Goal: Task Accomplishment & Management: Use online tool/utility

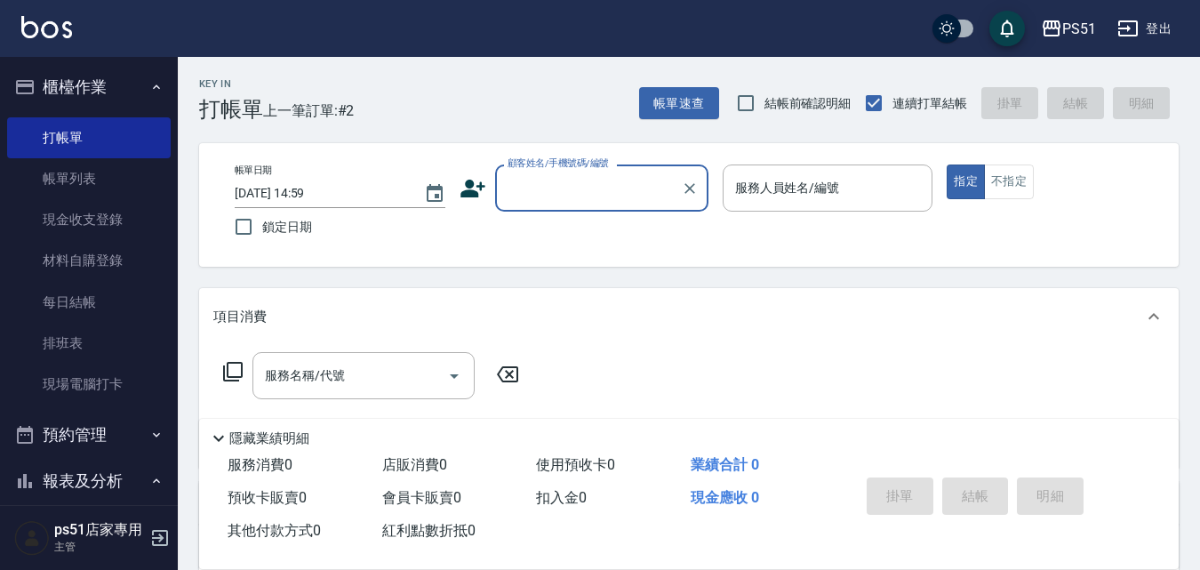
click at [621, 196] on input "顧客姓名/手機號碼/編號" at bounding box center [588, 187] width 171 height 31
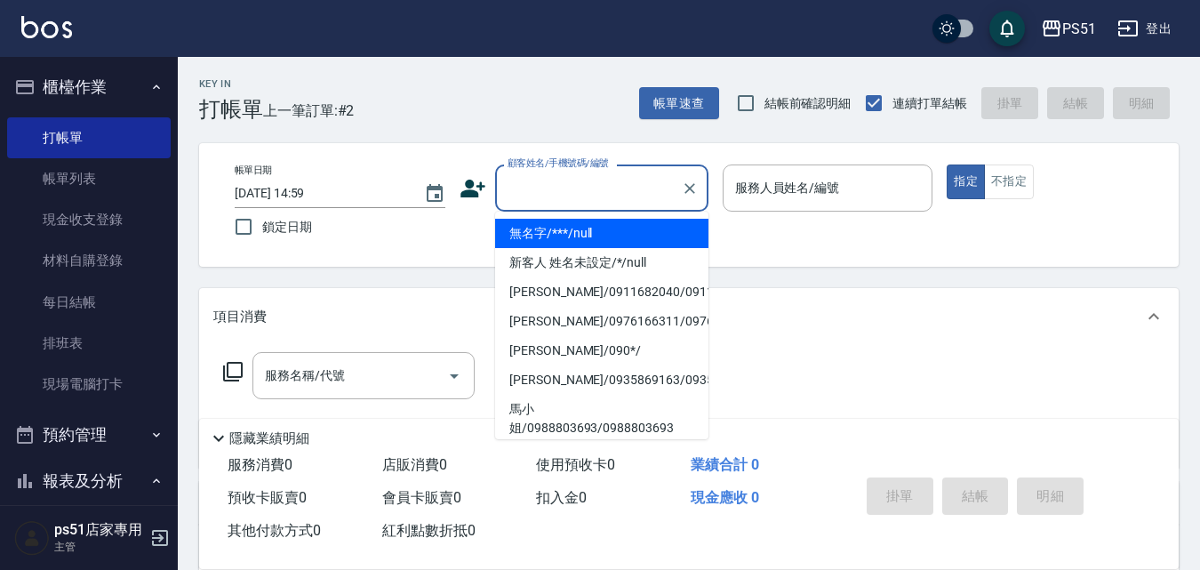
click at [623, 228] on li "無名字/***/null" at bounding box center [601, 233] width 213 height 29
type input "無名字/***/null"
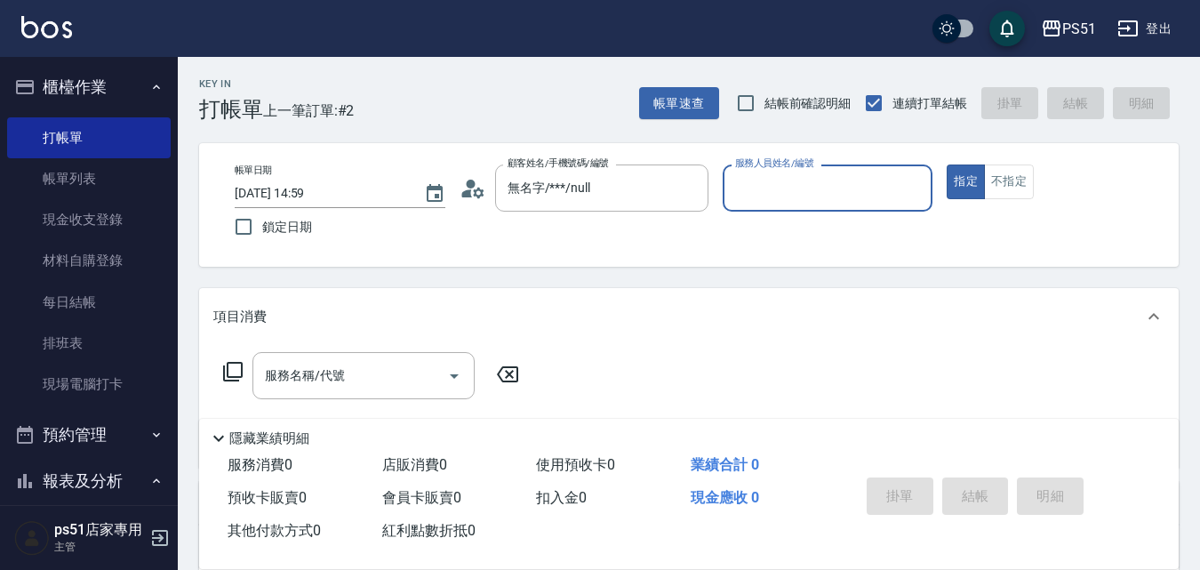
click at [828, 172] on div "服務人員姓名/編號" at bounding box center [828, 187] width 211 height 47
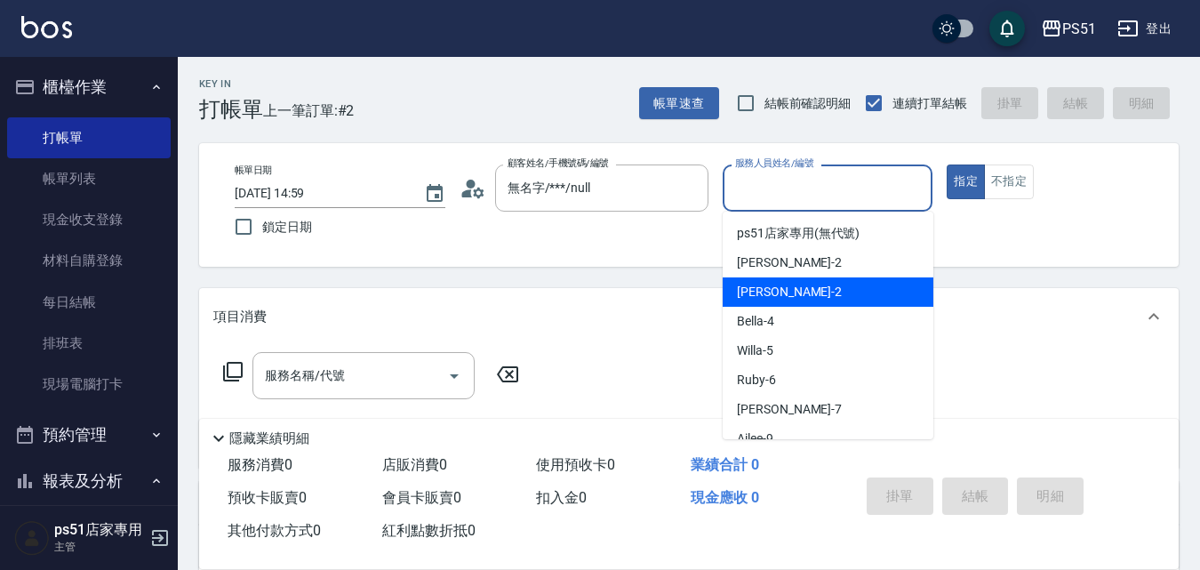
click at [828, 290] on div "[PERSON_NAME] -2" at bounding box center [828, 291] width 211 height 29
type input "[PERSON_NAME]-2"
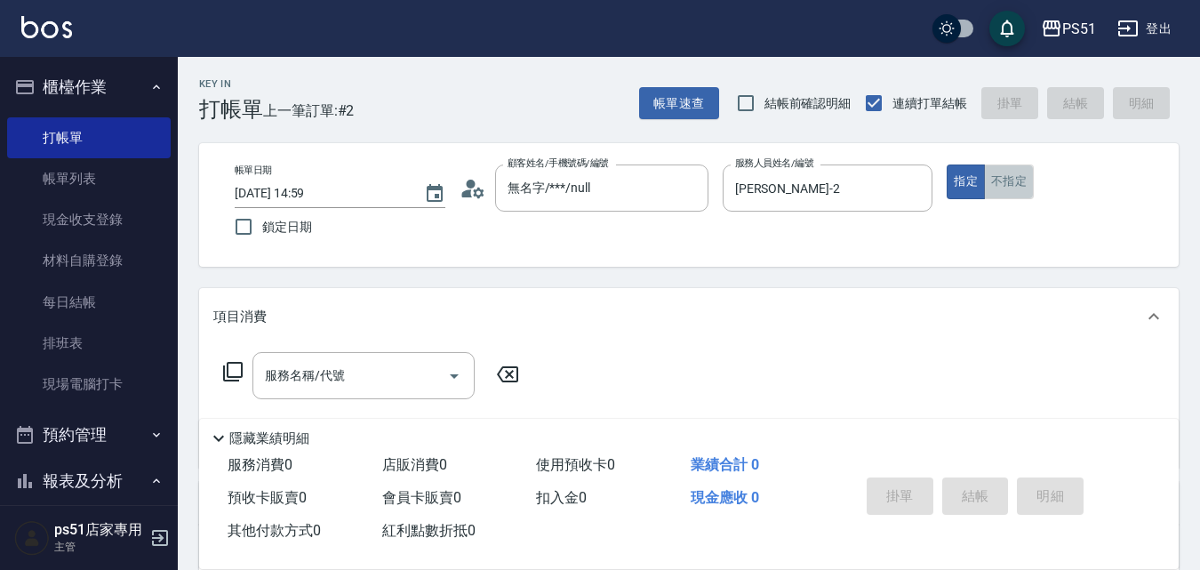
click at [1022, 187] on button "不指定" at bounding box center [1009, 181] width 50 height 35
click at [335, 362] on input "服務名稱/代號" at bounding box center [350, 375] width 180 height 31
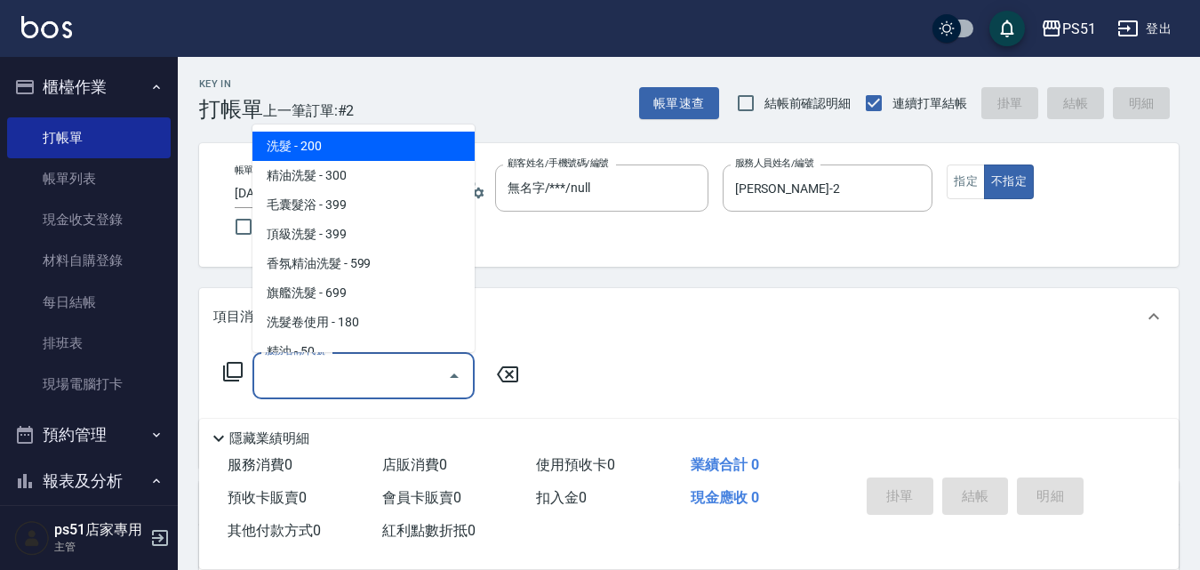
click at [367, 152] on span "洗髮 - 200" at bounding box center [363, 146] width 222 height 29
type input "洗髮(101)"
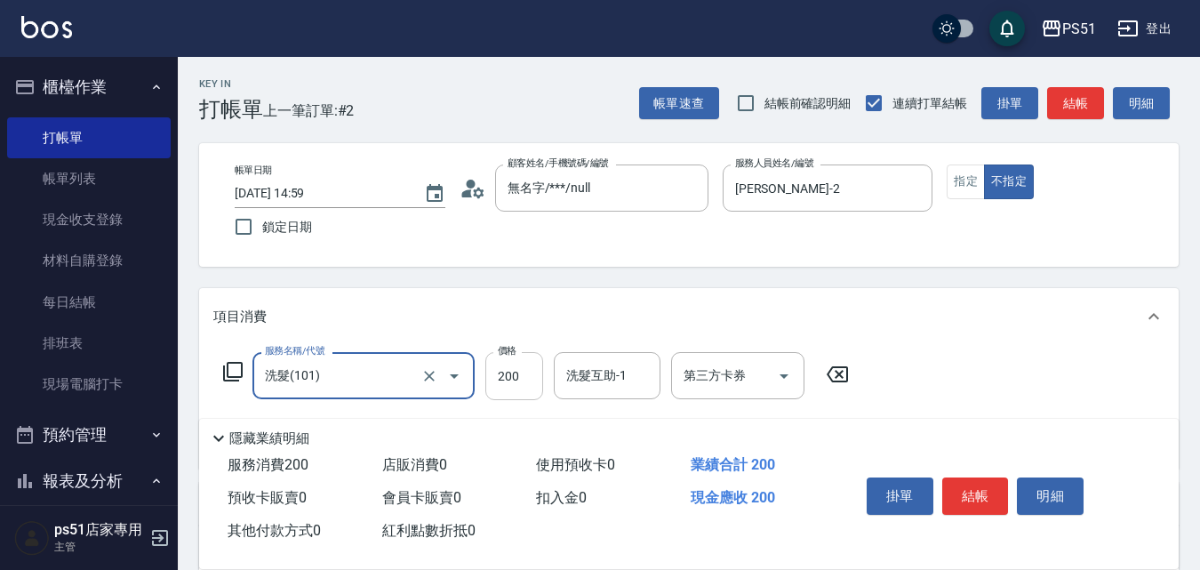
click at [512, 371] on input "200" at bounding box center [514, 376] width 58 height 48
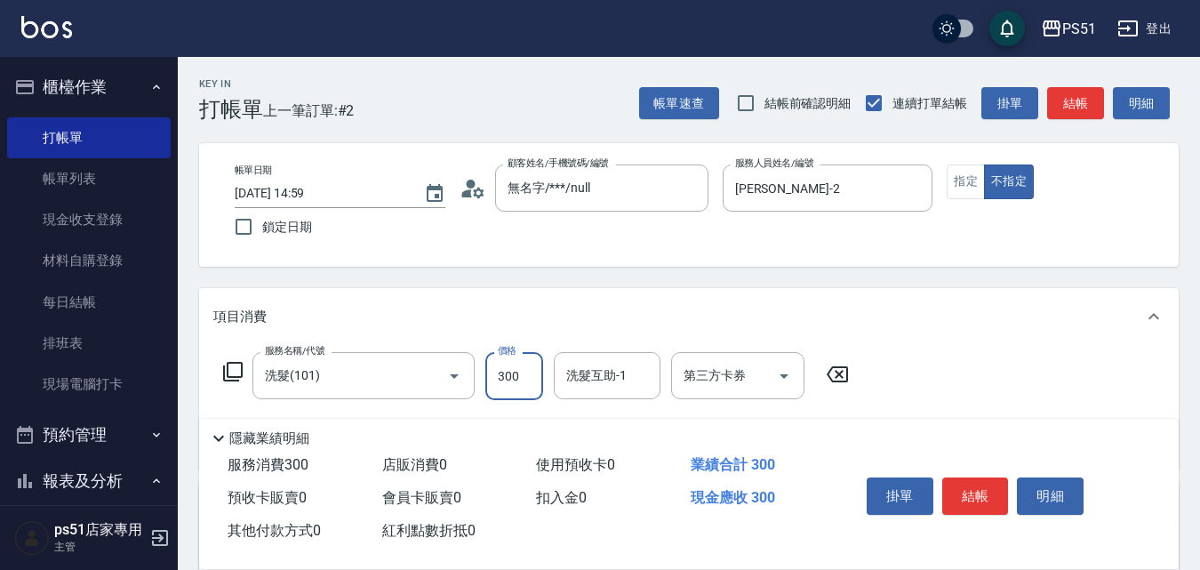
type input "300"
click at [994, 488] on button "結帳" at bounding box center [975, 495] width 67 height 37
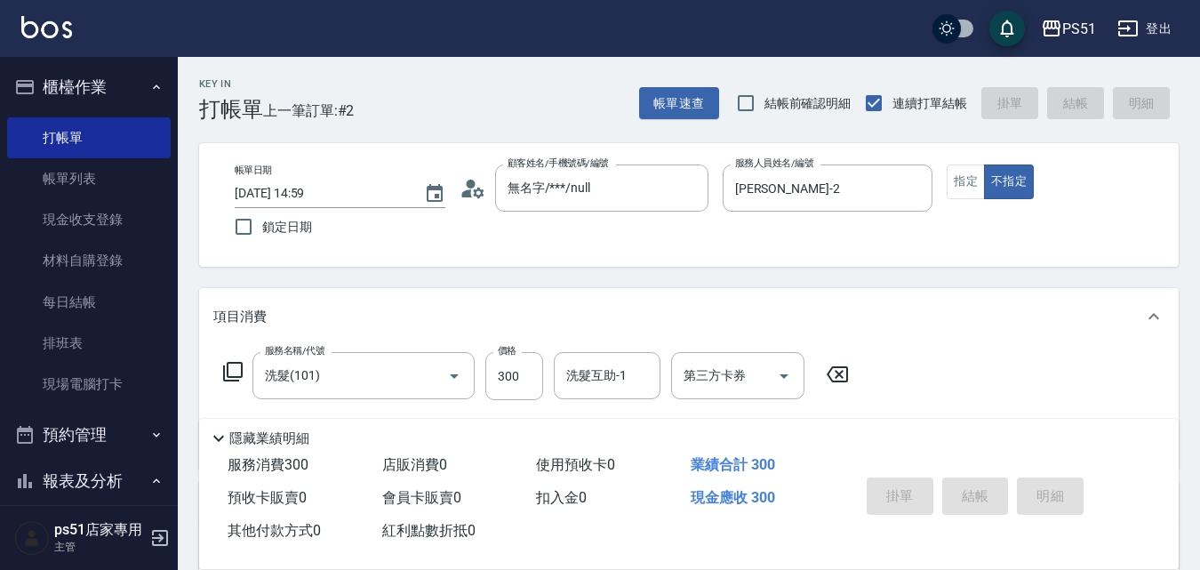
type input "[DATE] 16:23"
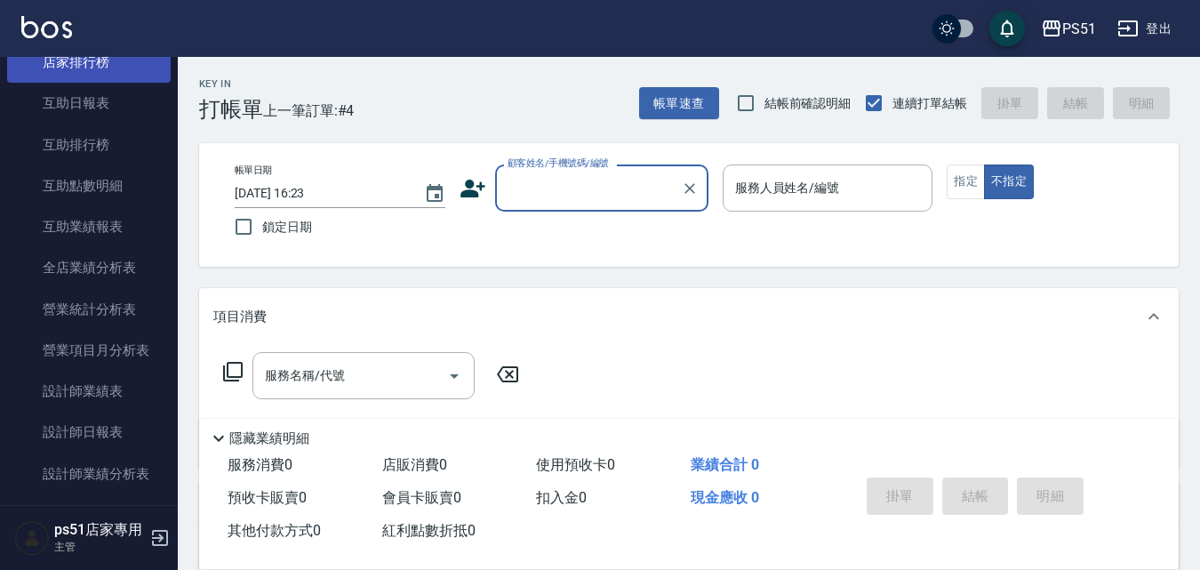
scroll to position [622, 0]
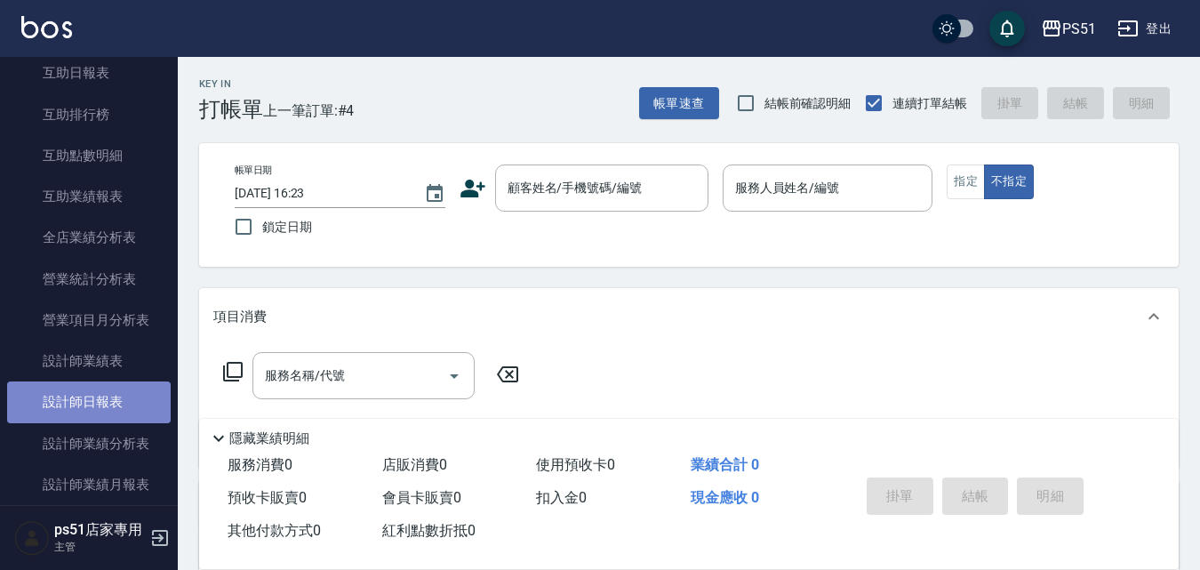
click at [134, 419] on link "設計師日報表" at bounding box center [89, 401] width 164 height 41
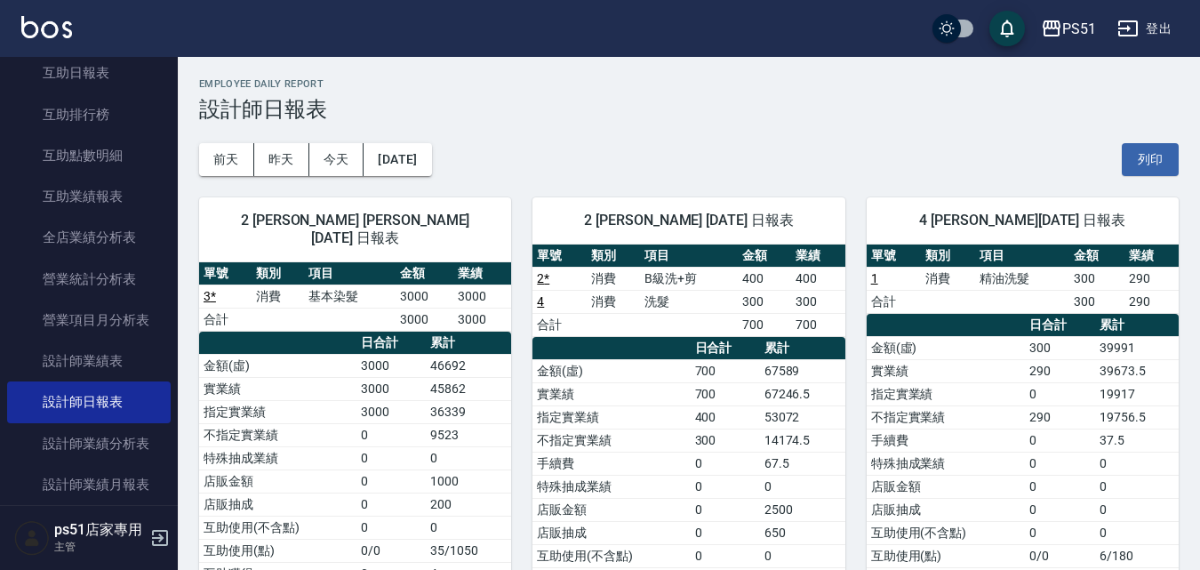
scroll to position [203, 0]
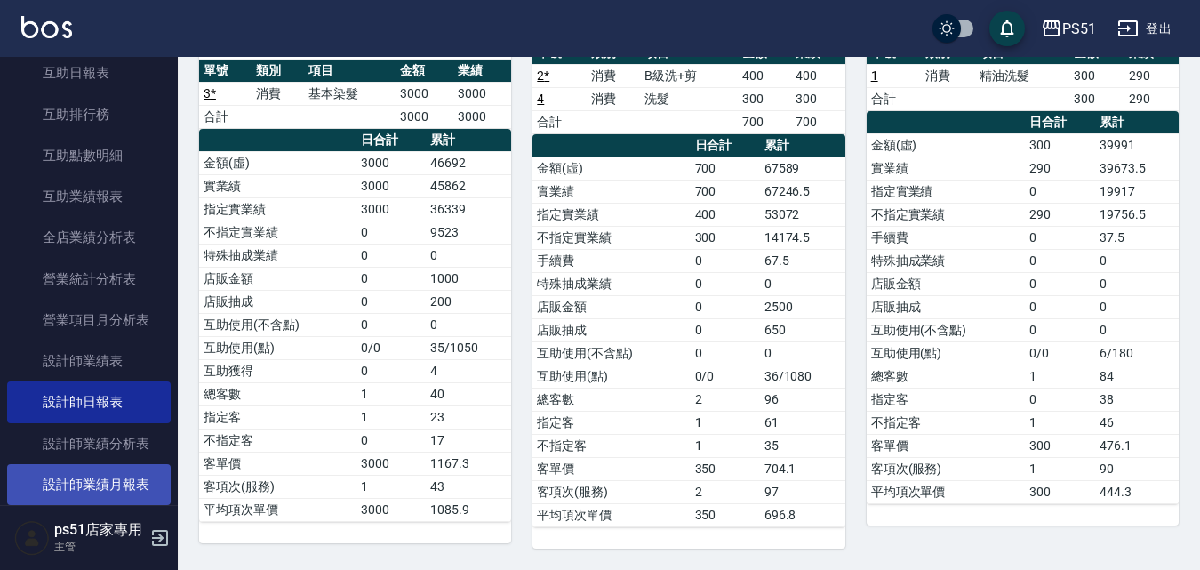
click at [138, 484] on link "設計師業績月報表" at bounding box center [89, 484] width 164 height 41
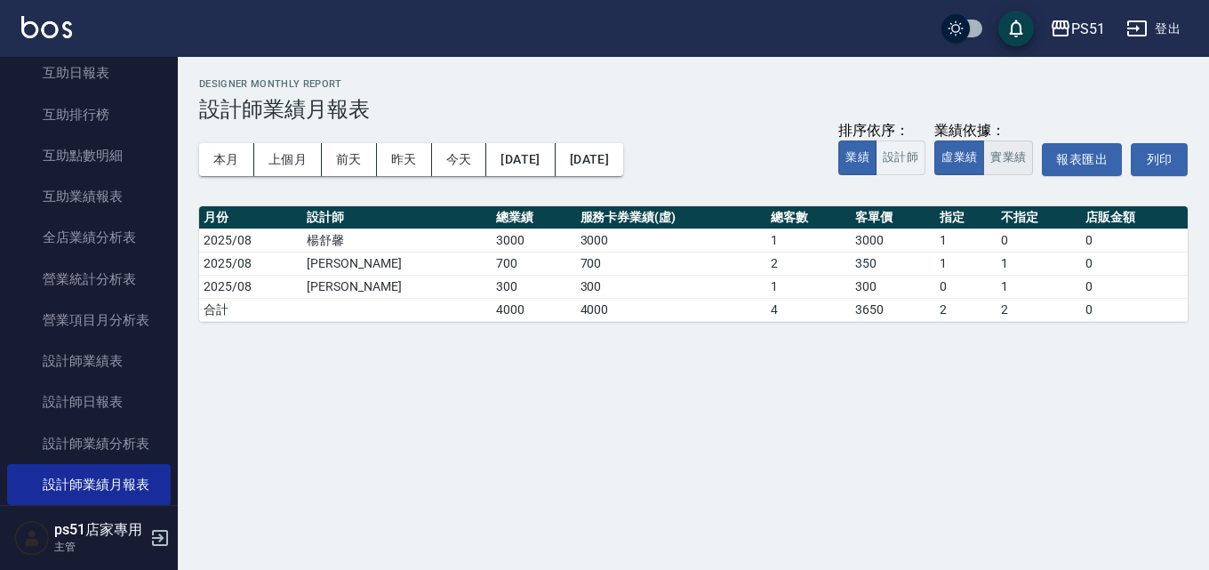
click at [987, 162] on button "實業績" at bounding box center [1008, 157] width 50 height 35
drag, startPoint x: 226, startPoint y: 159, endPoint x: 324, endPoint y: 157, distance: 98.7
click at [225, 159] on button "本月" at bounding box center [226, 159] width 55 height 33
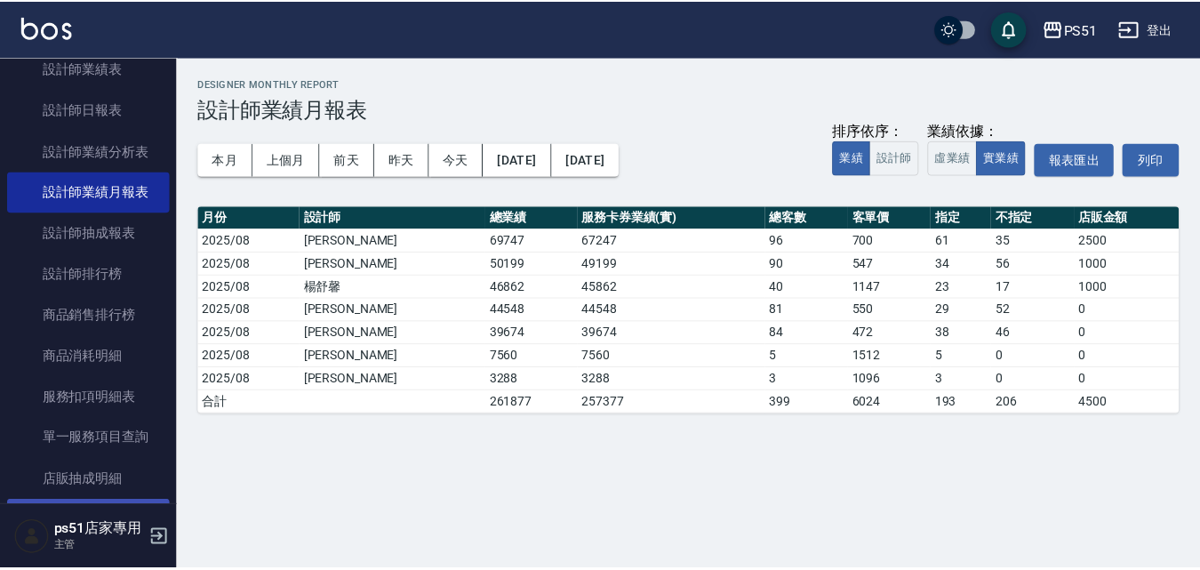
scroll to position [829, 0]
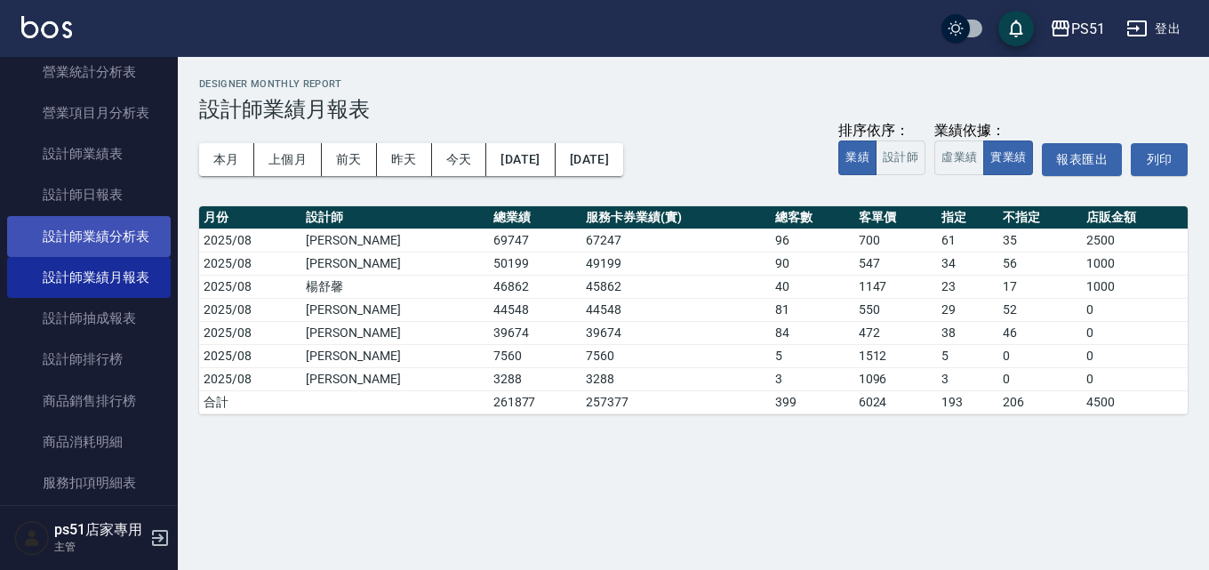
click at [116, 232] on link "設計師業績分析表" at bounding box center [89, 236] width 164 height 41
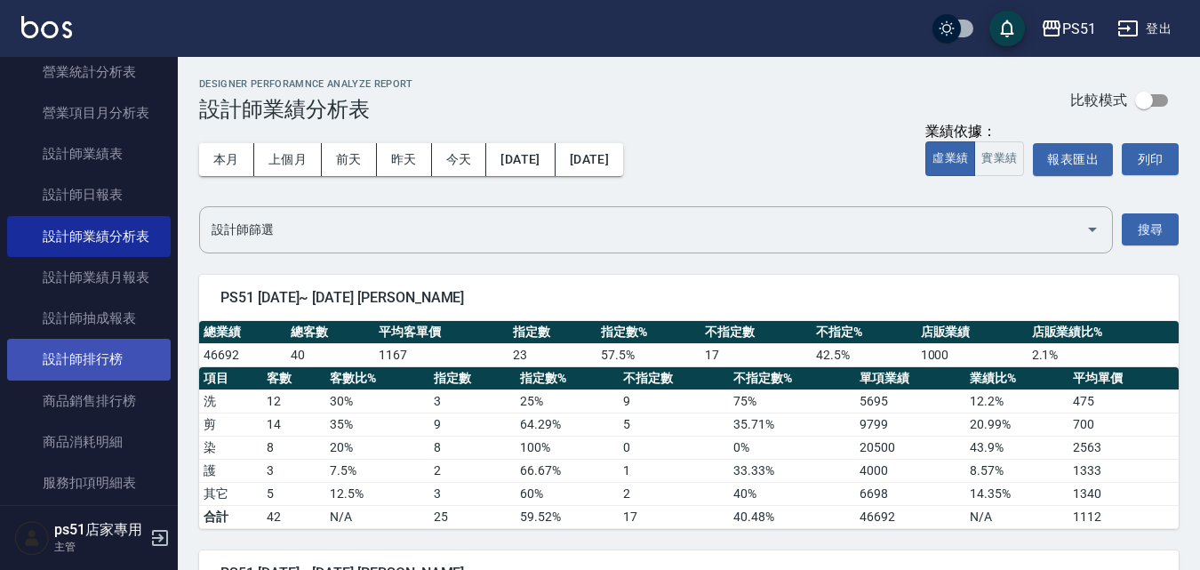
click at [114, 367] on link "設計師排行榜" at bounding box center [89, 359] width 164 height 41
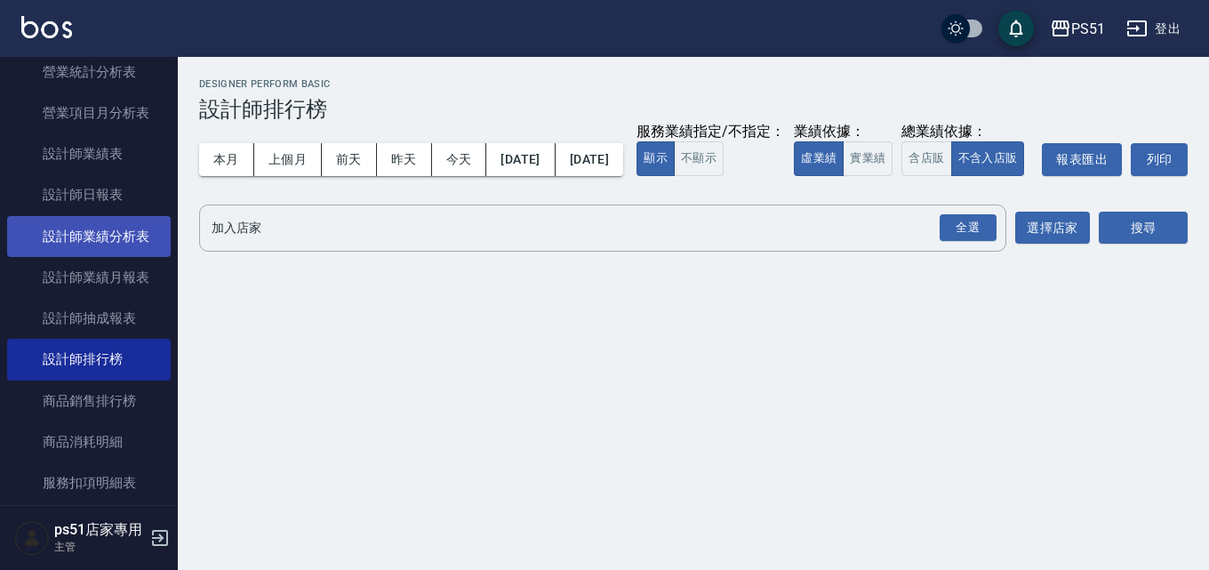
click at [130, 231] on link "設計師業績分析表" at bounding box center [89, 236] width 164 height 41
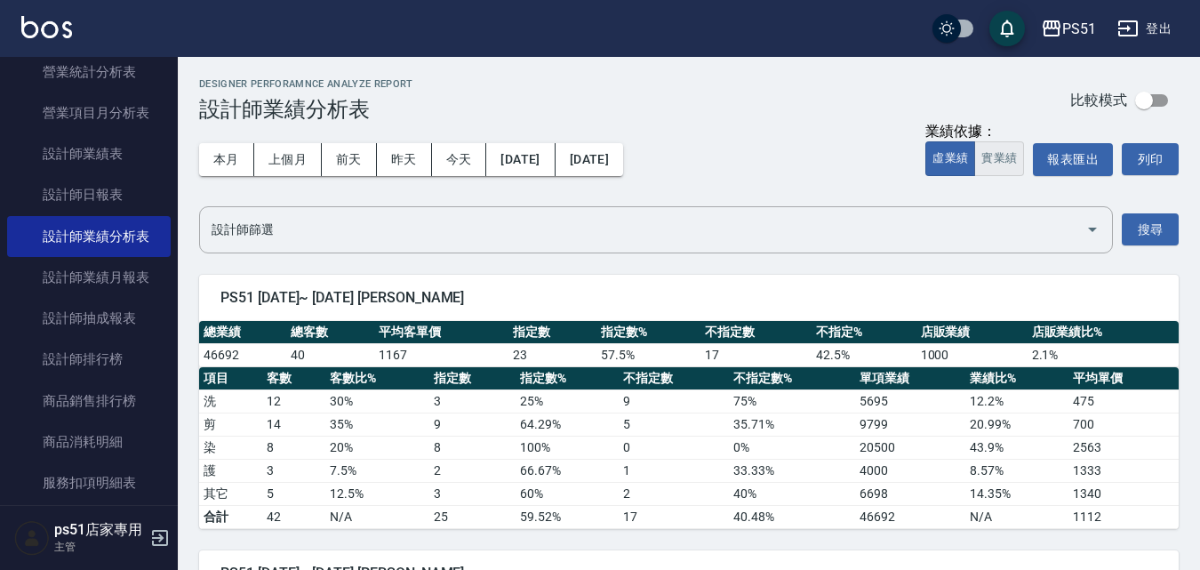
click at [1005, 156] on button "實業績" at bounding box center [999, 158] width 50 height 35
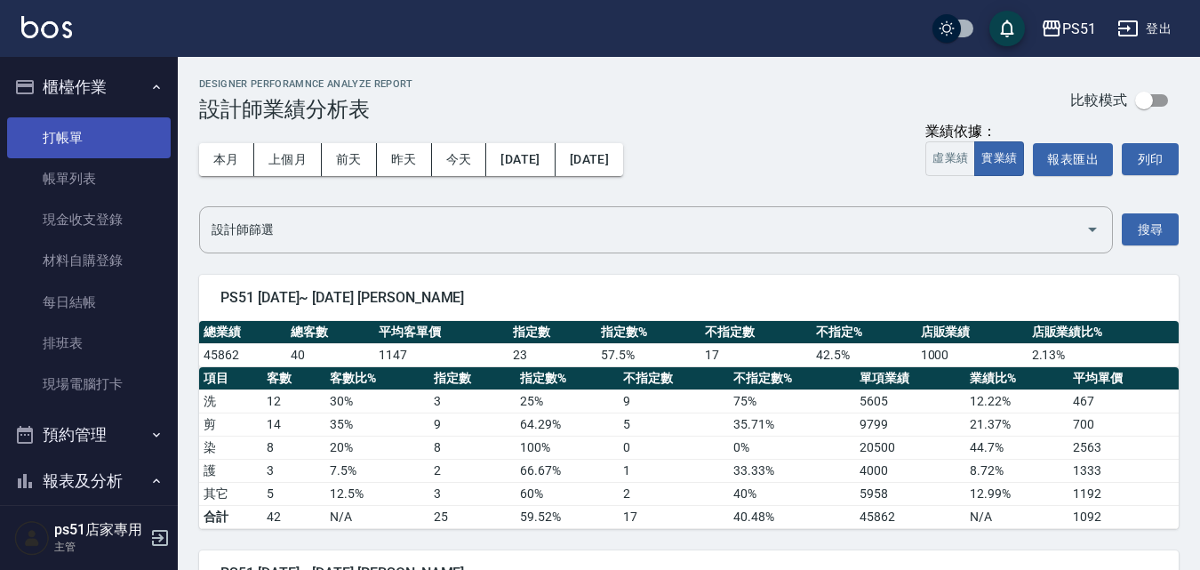
click at [99, 148] on link "打帳單" at bounding box center [89, 137] width 164 height 41
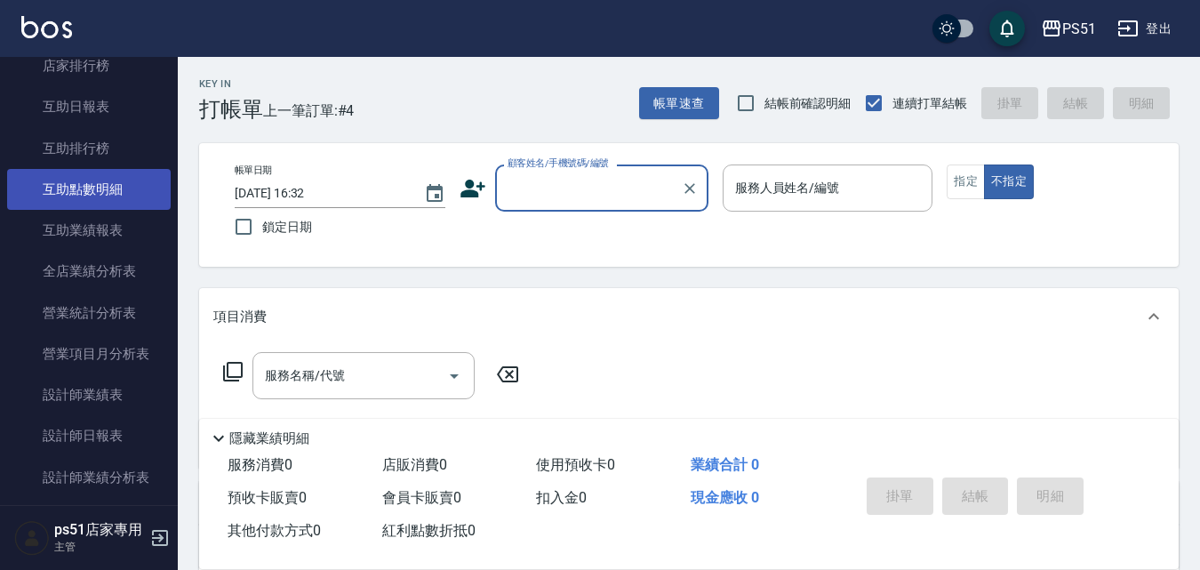
scroll to position [622, 0]
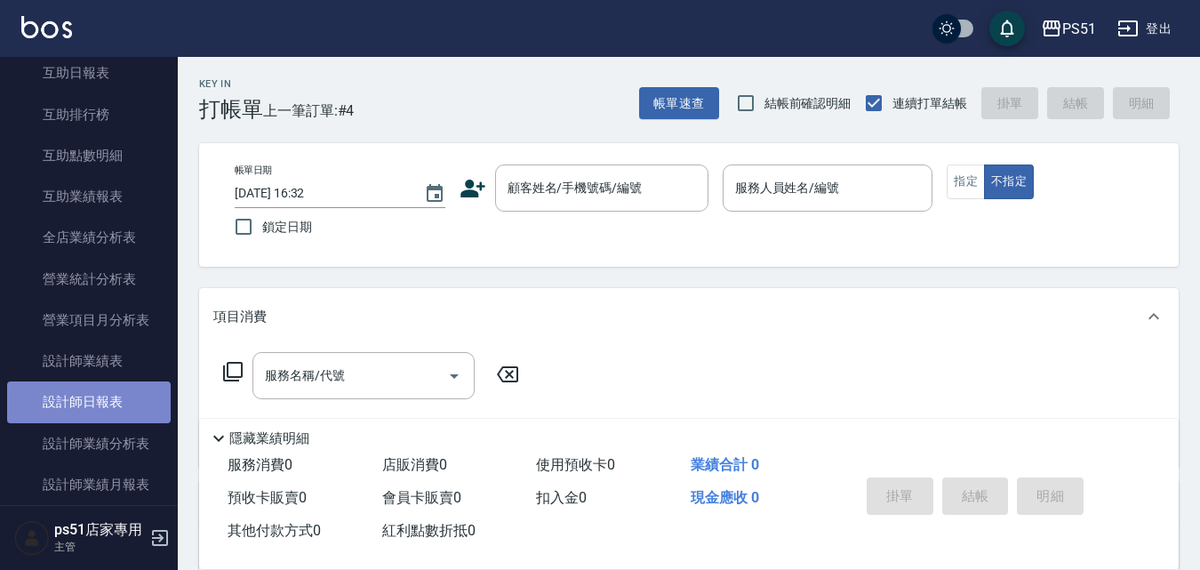
click at [116, 398] on link "設計師日報表" at bounding box center [89, 401] width 164 height 41
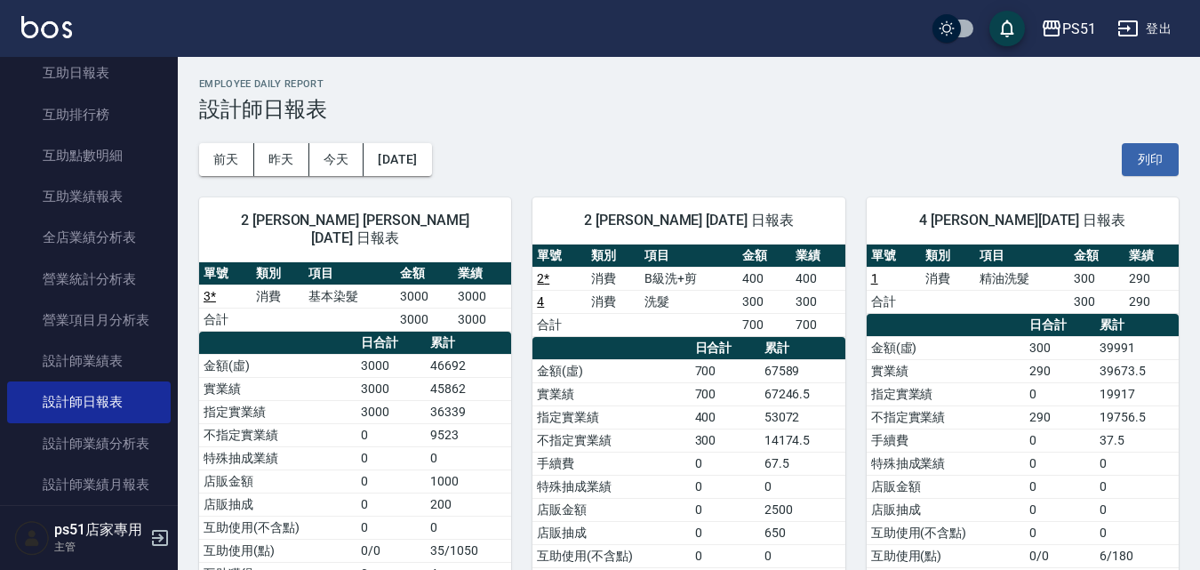
click at [610, 141] on div "[DATE] [DATE] [DATE] [DATE] 列印" at bounding box center [689, 160] width 980 height 76
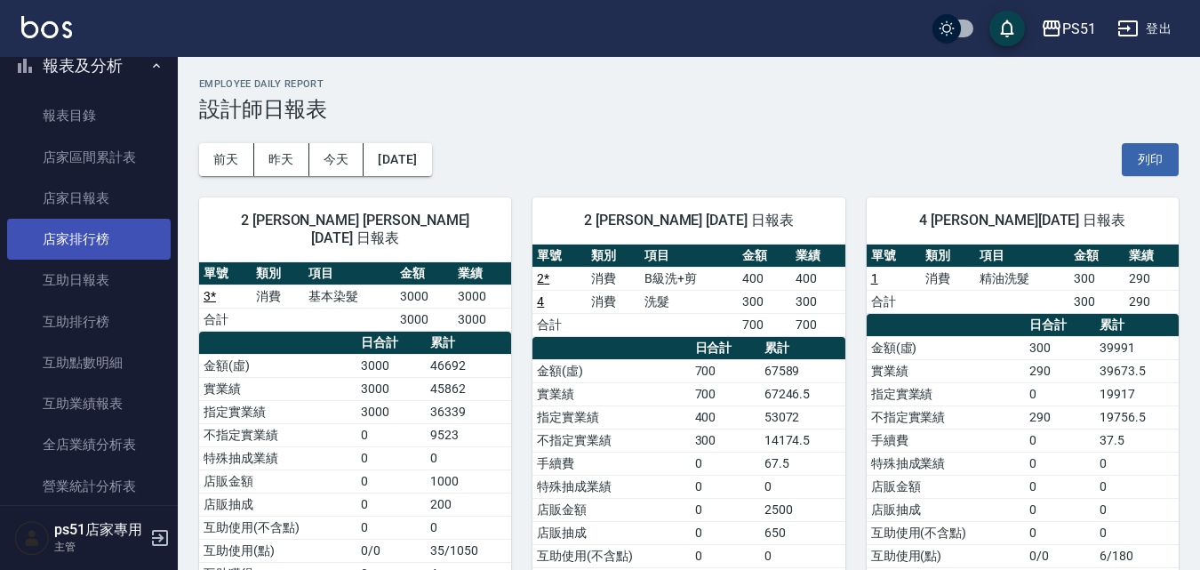
scroll to position [829, 0]
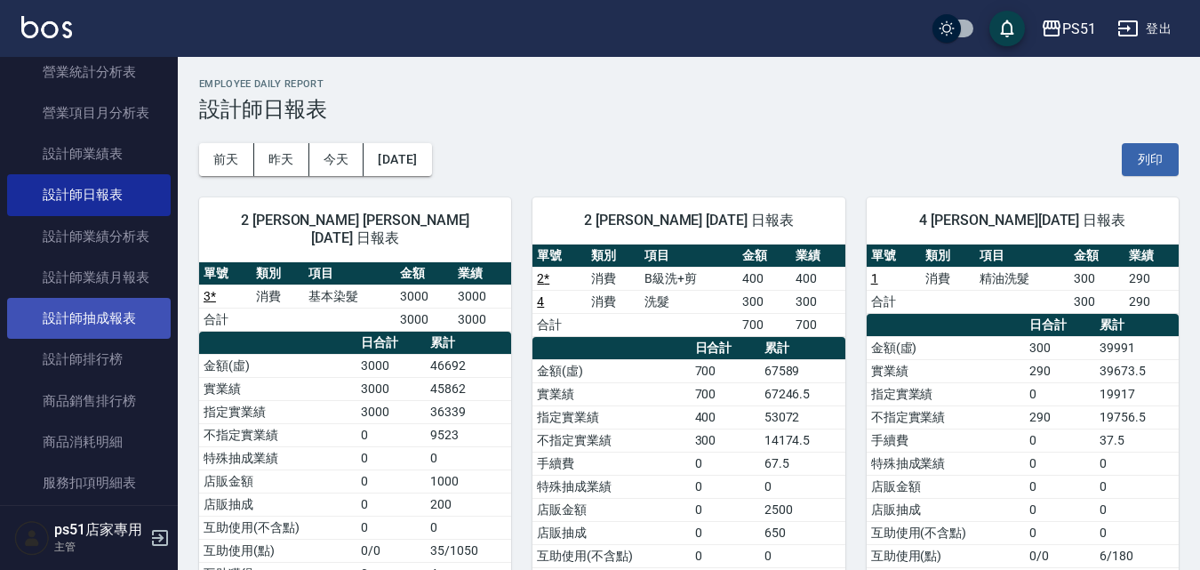
click at [142, 313] on link "設計師抽成報表" at bounding box center [89, 318] width 164 height 41
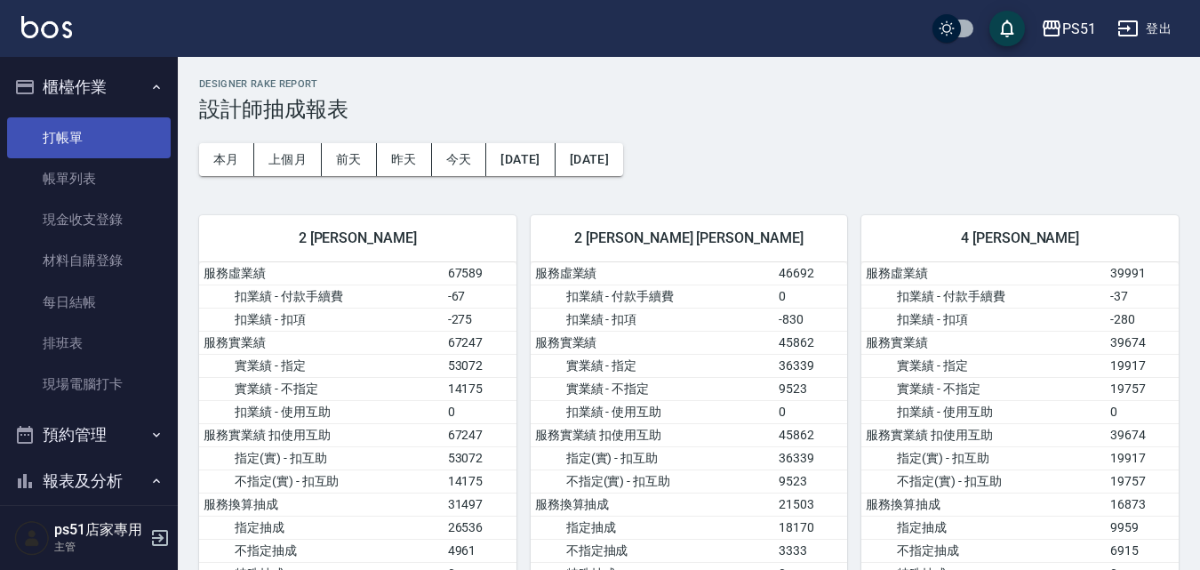
click at [102, 126] on link "打帳單" at bounding box center [89, 137] width 164 height 41
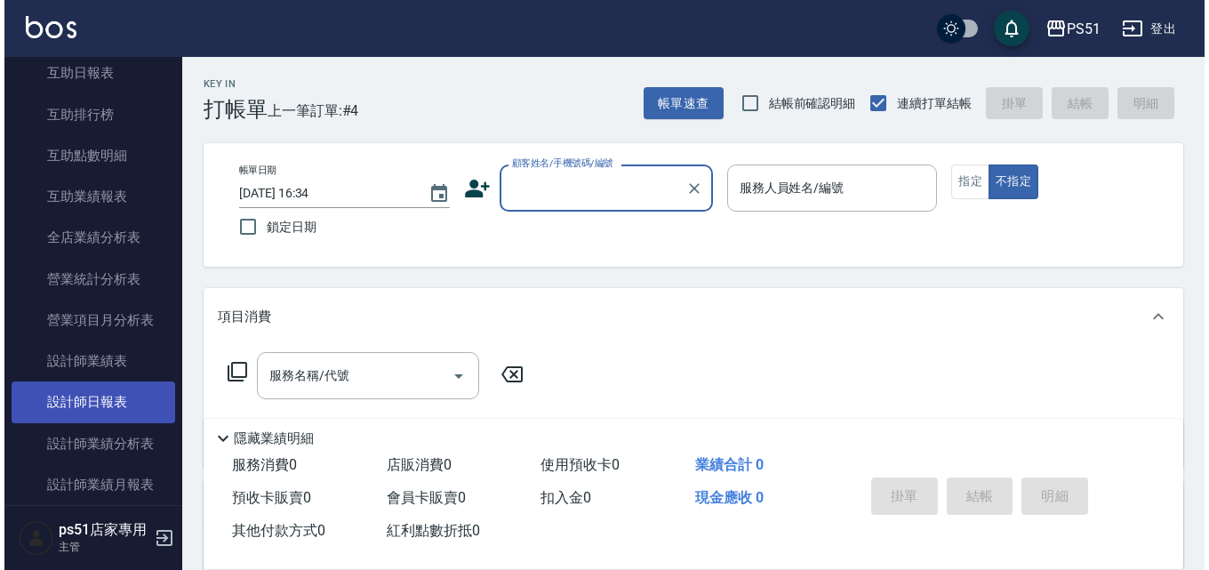
scroll to position [829, 0]
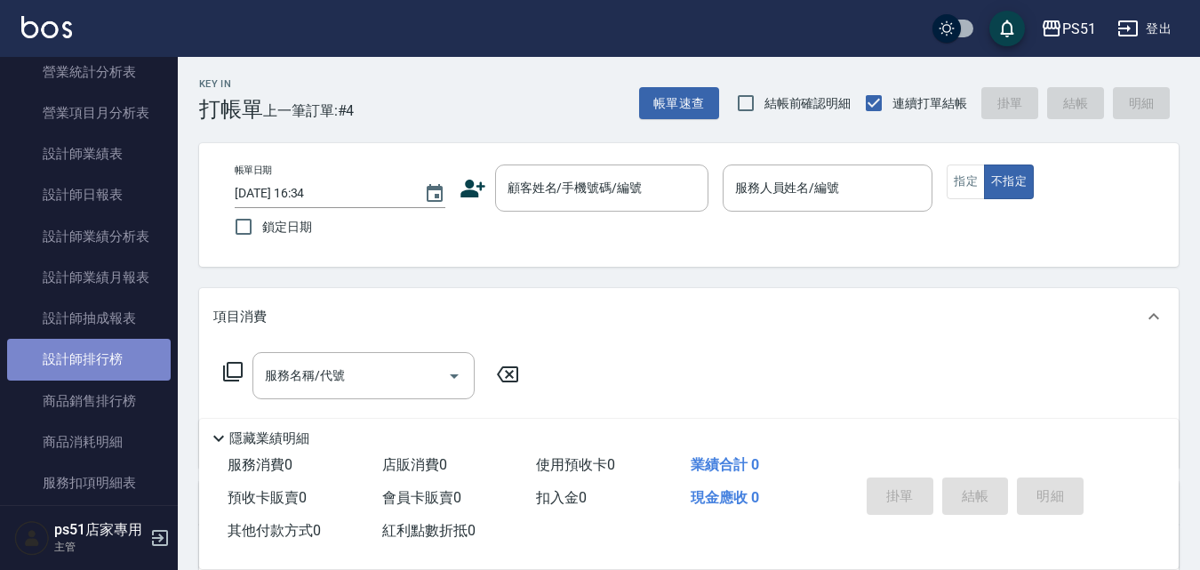
click at [127, 348] on link "設計師排行榜" at bounding box center [89, 359] width 164 height 41
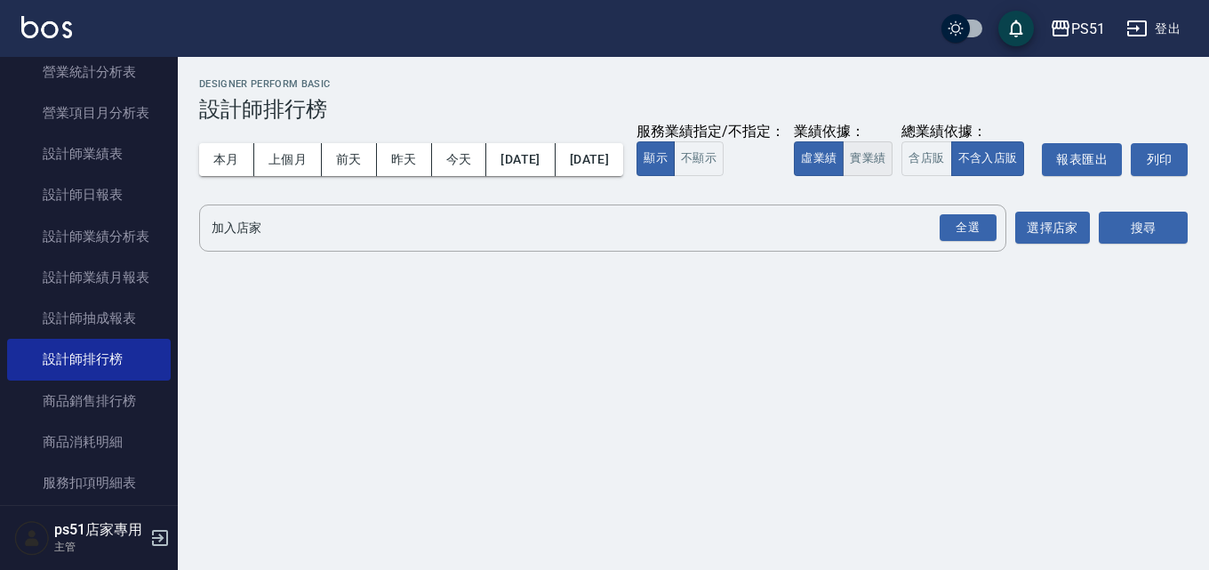
click at [843, 176] on button "實業績" at bounding box center [868, 158] width 50 height 35
click at [959, 242] on div "全選" at bounding box center [968, 228] width 57 height 28
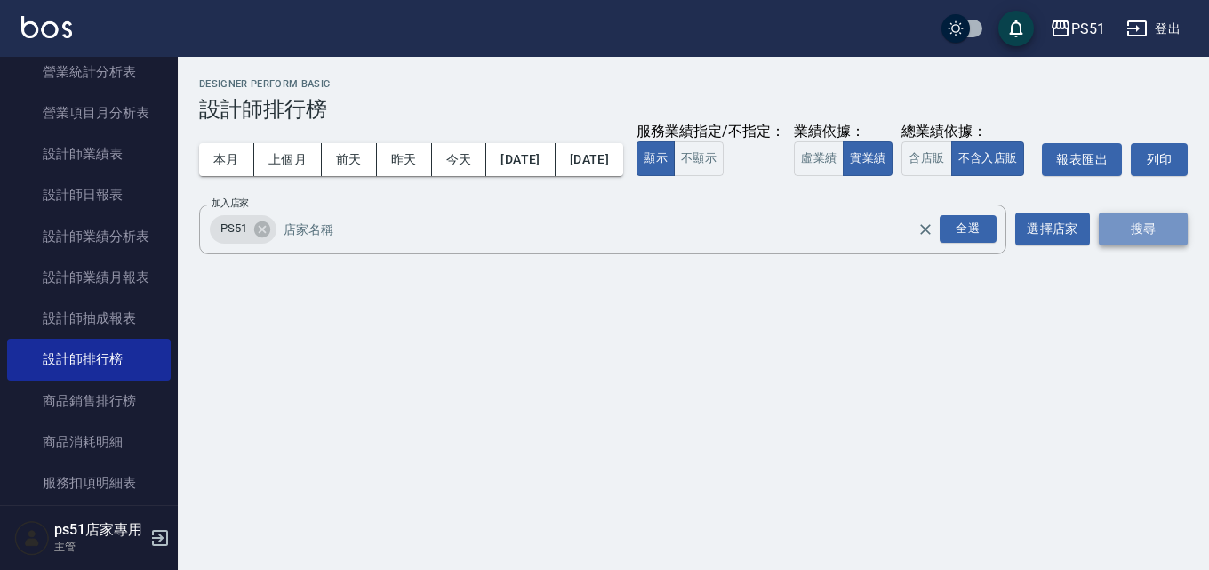
click at [1154, 245] on button "搜尋" at bounding box center [1143, 228] width 89 height 33
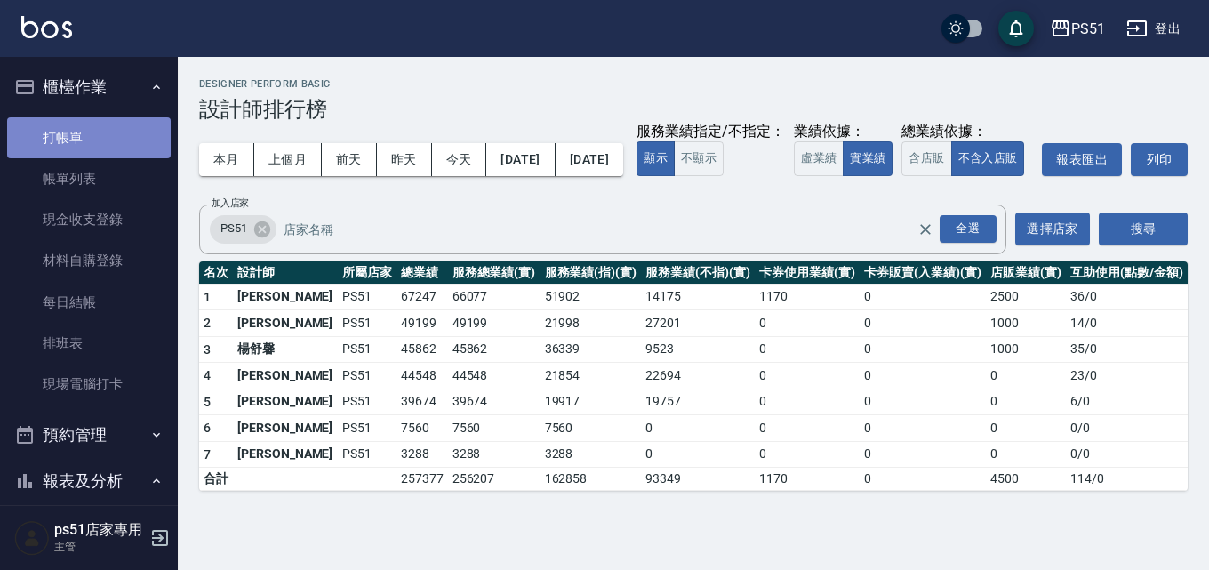
click at [120, 147] on link "打帳單" at bounding box center [89, 137] width 164 height 41
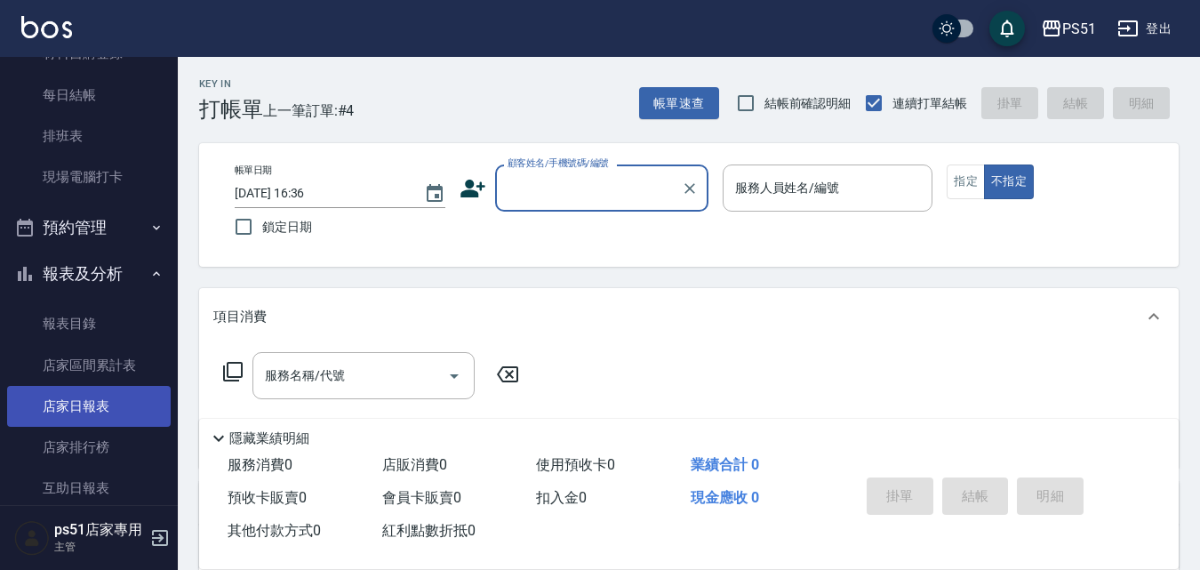
scroll to position [622, 0]
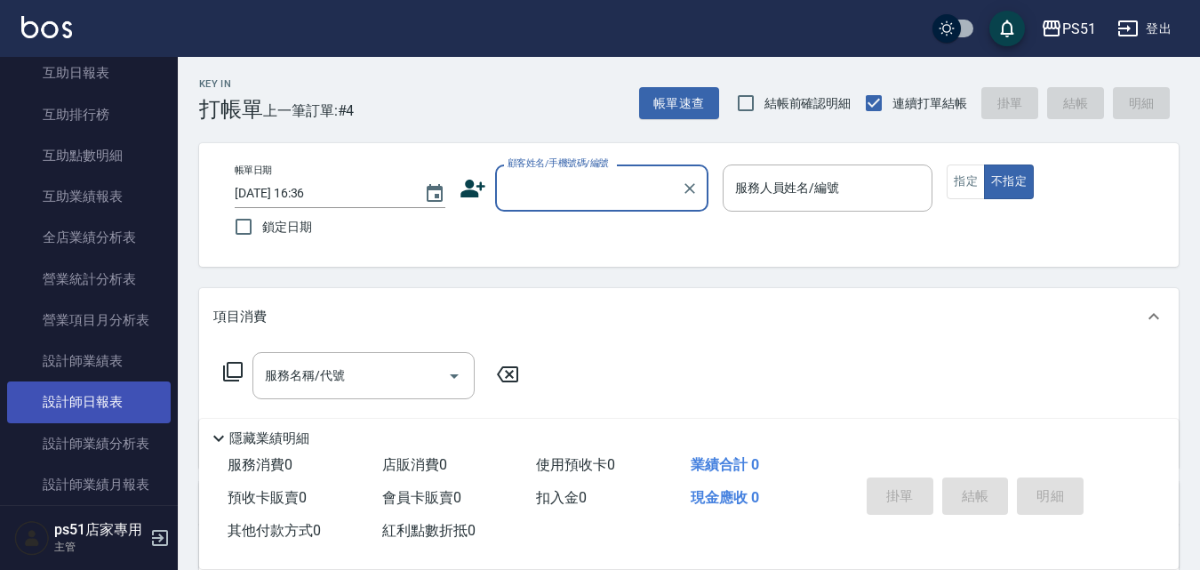
click at [122, 407] on link "設計師日報表" at bounding box center [89, 401] width 164 height 41
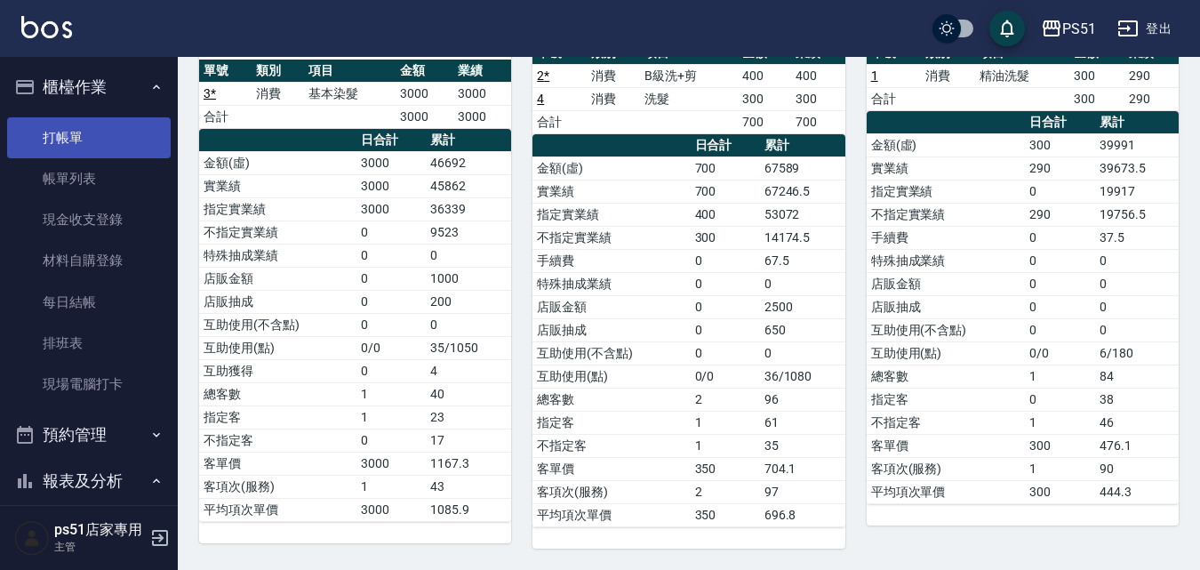
click at [111, 154] on link "打帳單" at bounding box center [89, 137] width 164 height 41
